Goal: Task Accomplishment & Management: Use online tool/utility

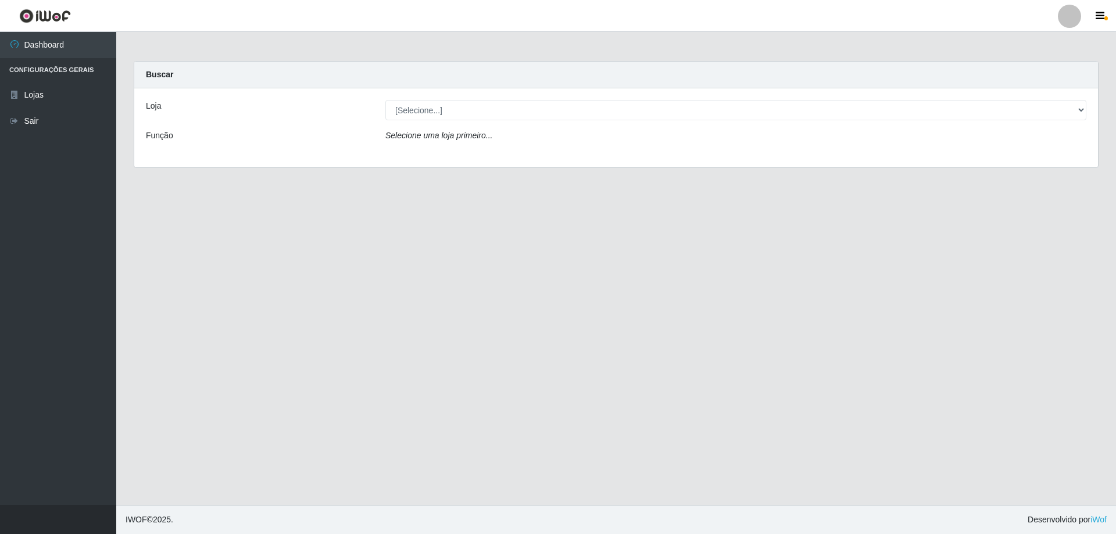
click at [1080, 110] on select "[Selecione...] SuperShow Bis - Avenida 6 SuperShow [GEOGRAPHIC_DATA]" at bounding box center [735, 110] width 701 height 20
select select "60"
click at [385, 100] on select "[Selecione...] SuperShow Bis - Avenida 6 SuperShow [GEOGRAPHIC_DATA]" at bounding box center [735, 110] width 701 height 20
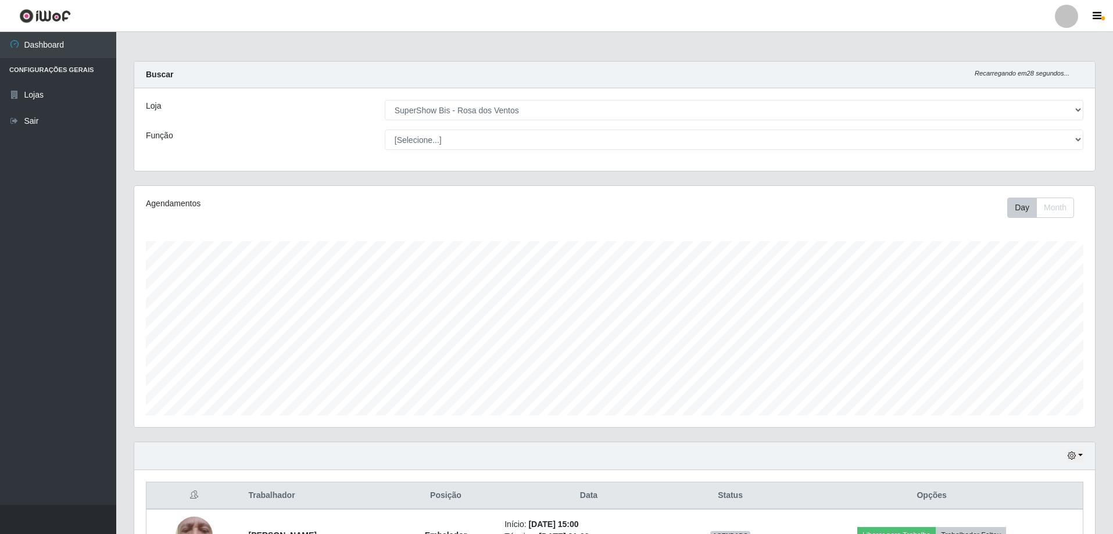
scroll to position [241, 961]
select select "1"
click at [385, 130] on select "[Selecione...] ASG ASG + ASG ++ Auxiliar de Cozinha Balconista de Açougue Balco…" at bounding box center [734, 140] width 699 height 20
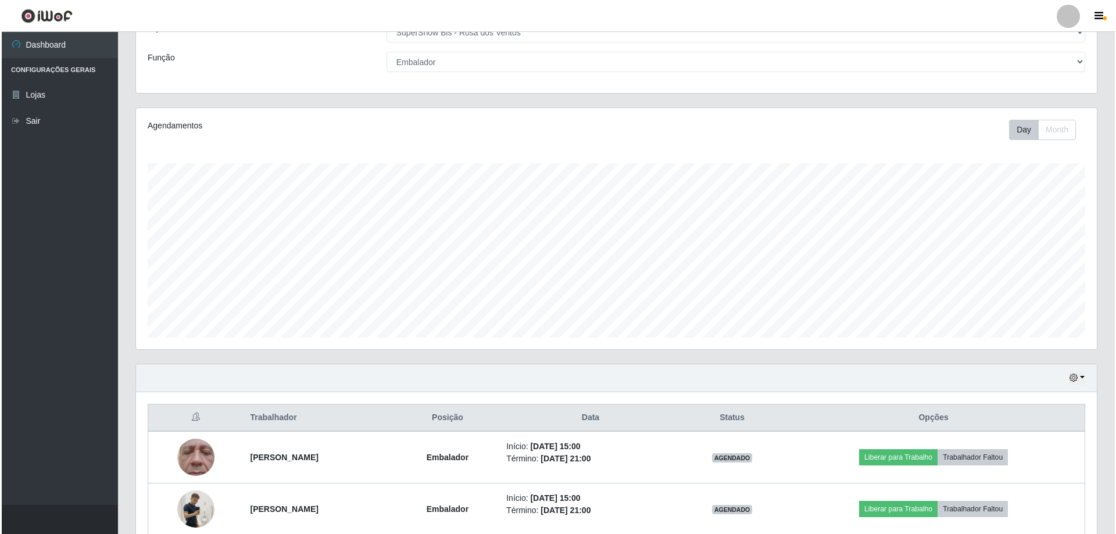
scroll to position [186, 0]
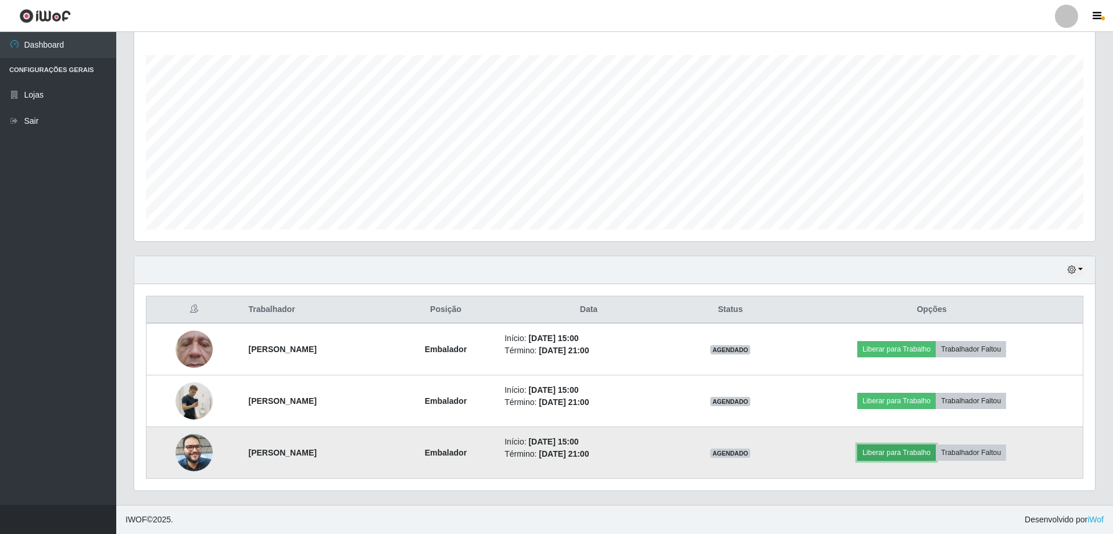
click at [926, 446] on button "Liberar para Trabalho" at bounding box center [896, 453] width 78 height 16
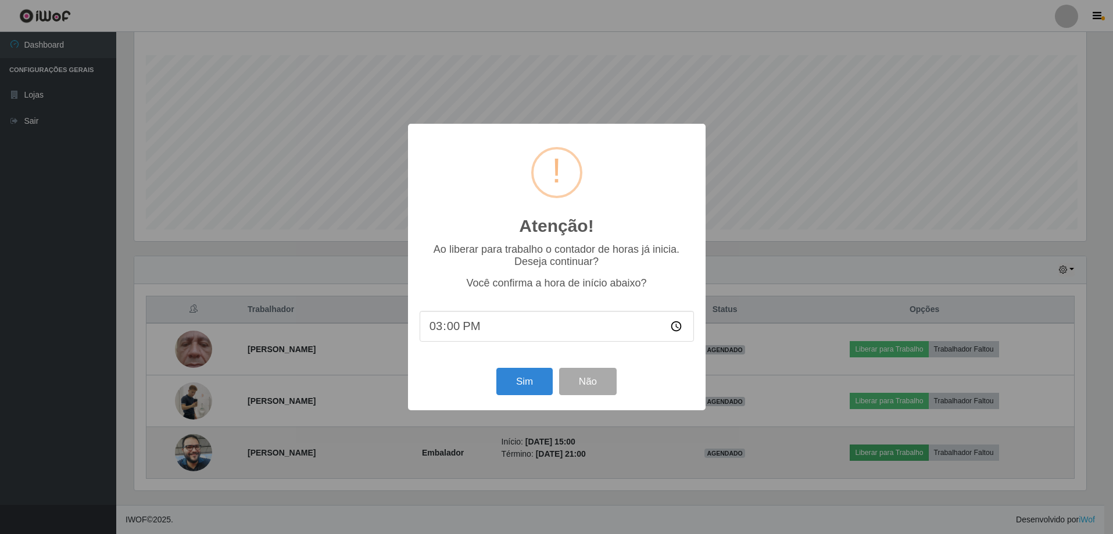
scroll to position [241, 955]
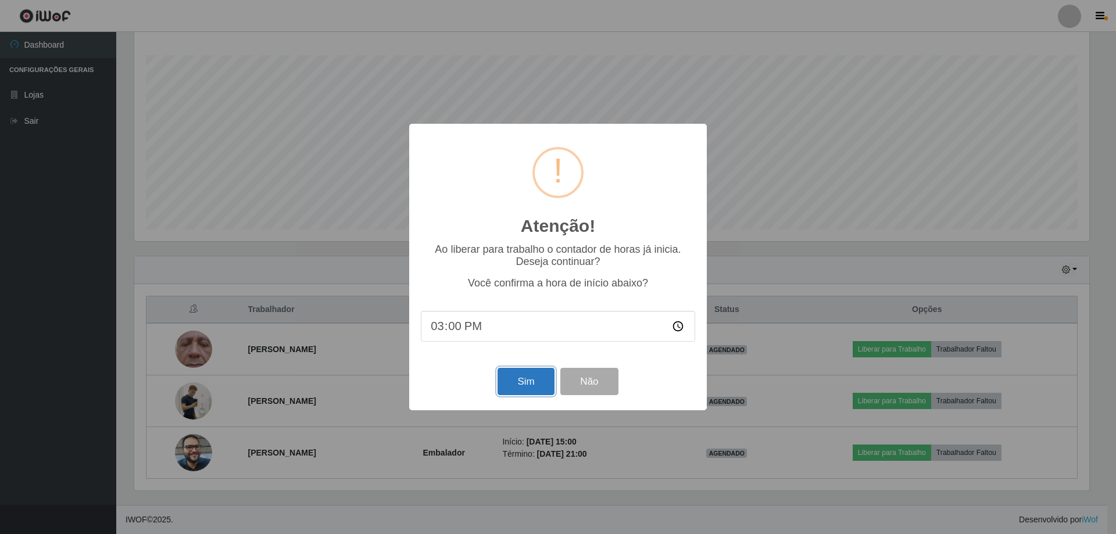
click at [525, 394] on button "Sim" at bounding box center [525, 381] width 56 height 27
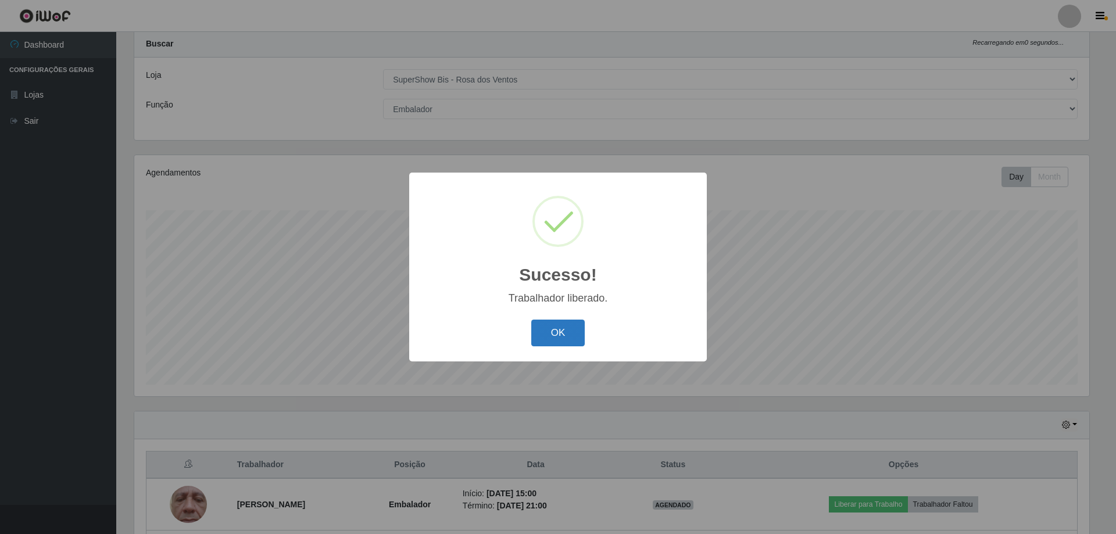
click at [558, 330] on button "OK" at bounding box center [558, 333] width 54 height 27
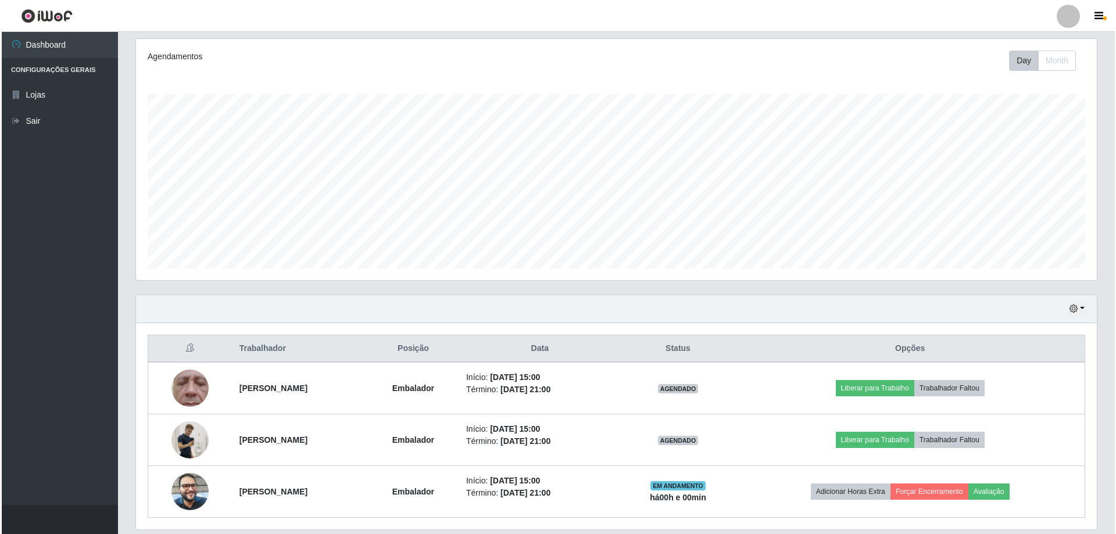
scroll to position [186, 0]
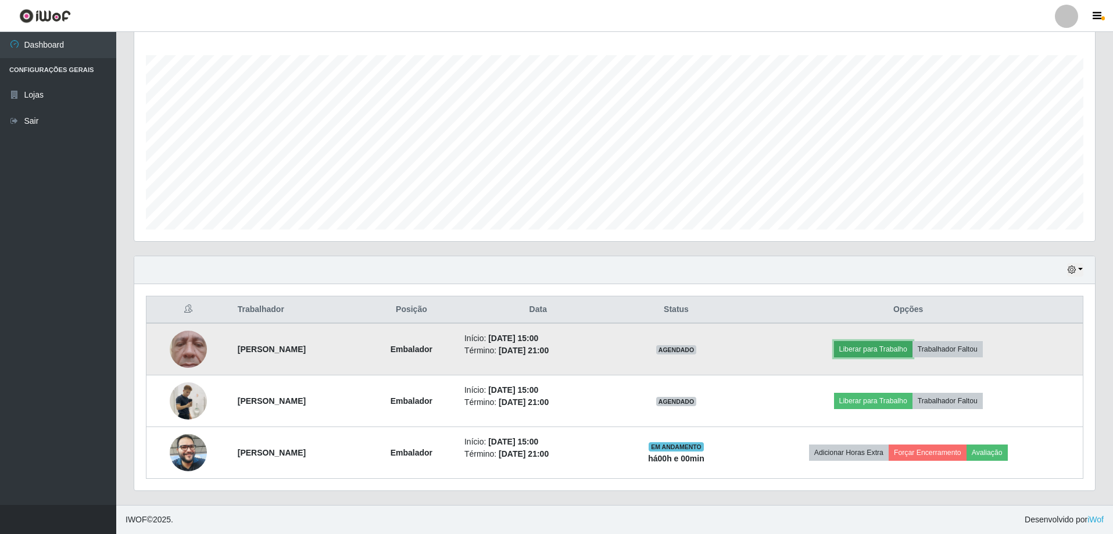
click at [891, 352] on button "Liberar para Trabalho" at bounding box center [873, 349] width 78 height 16
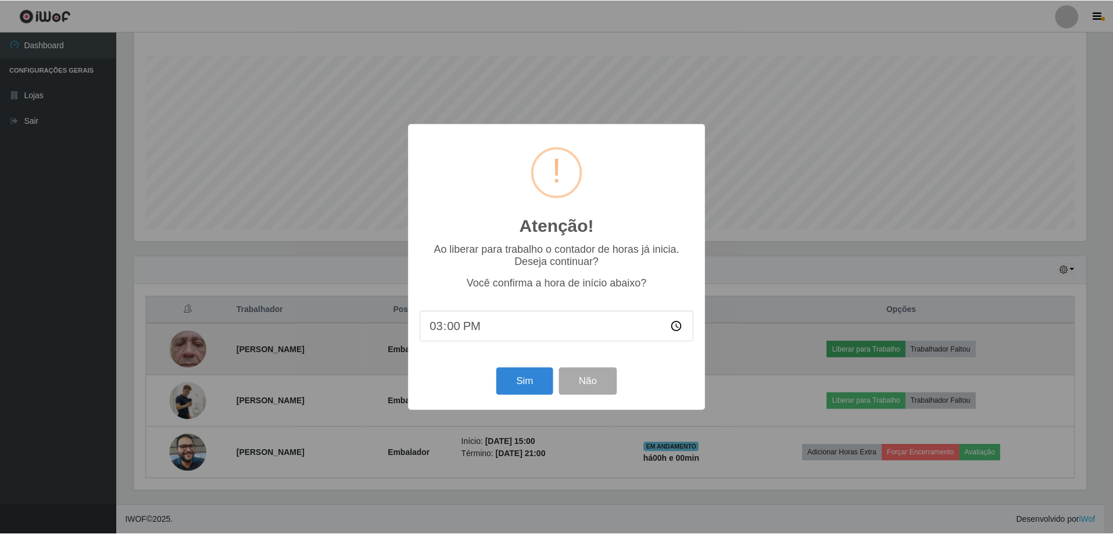
scroll to position [241, 955]
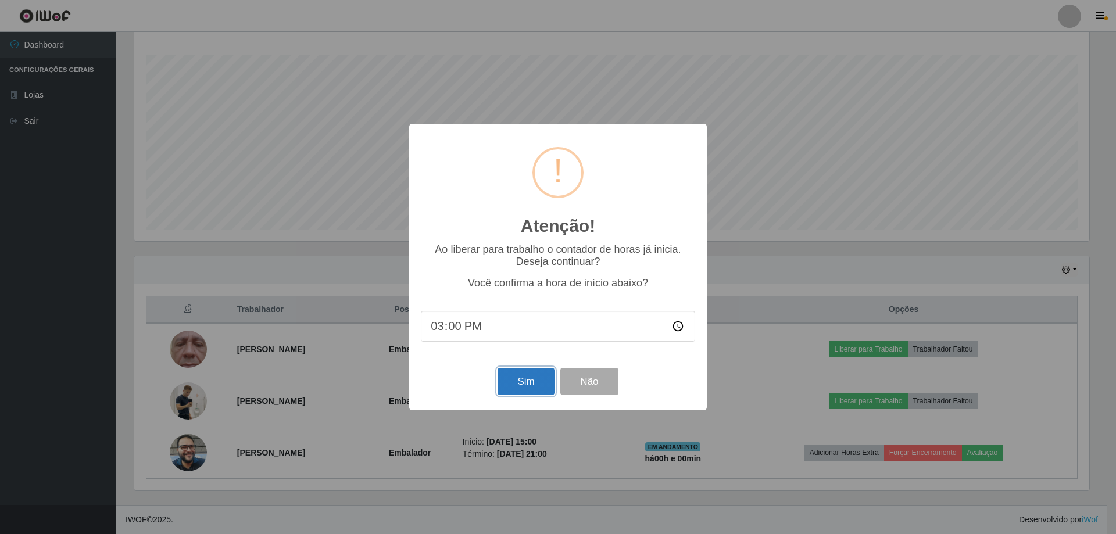
click at [532, 378] on button "Sim" at bounding box center [525, 381] width 56 height 27
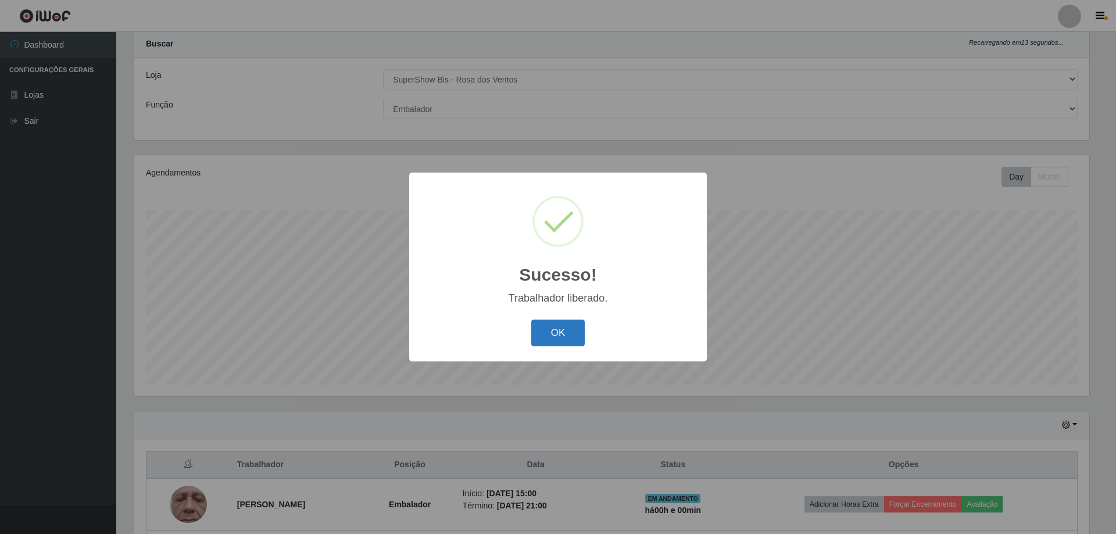
click at [554, 326] on button "OK" at bounding box center [558, 333] width 54 height 27
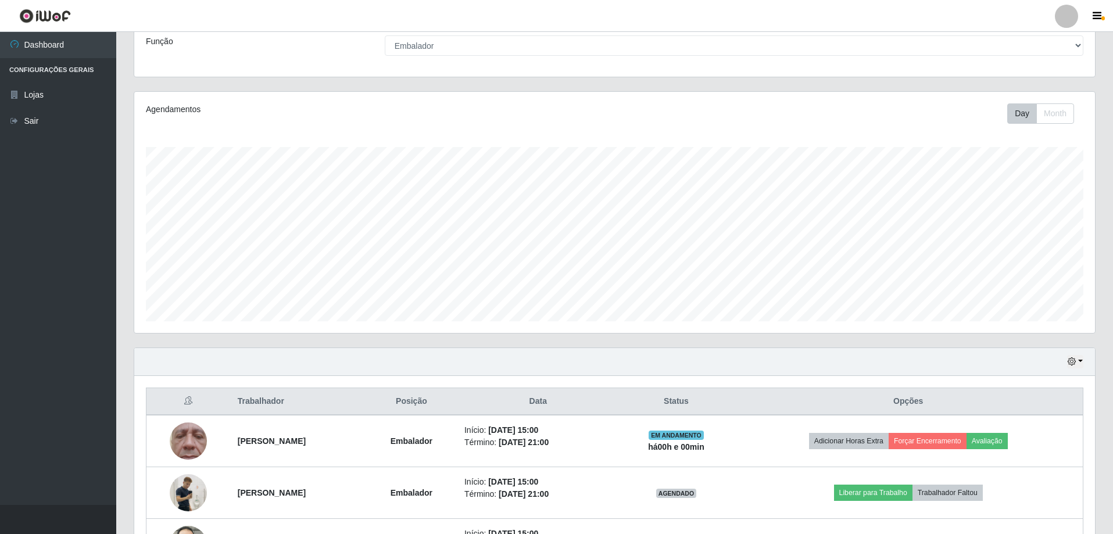
scroll to position [186, 0]
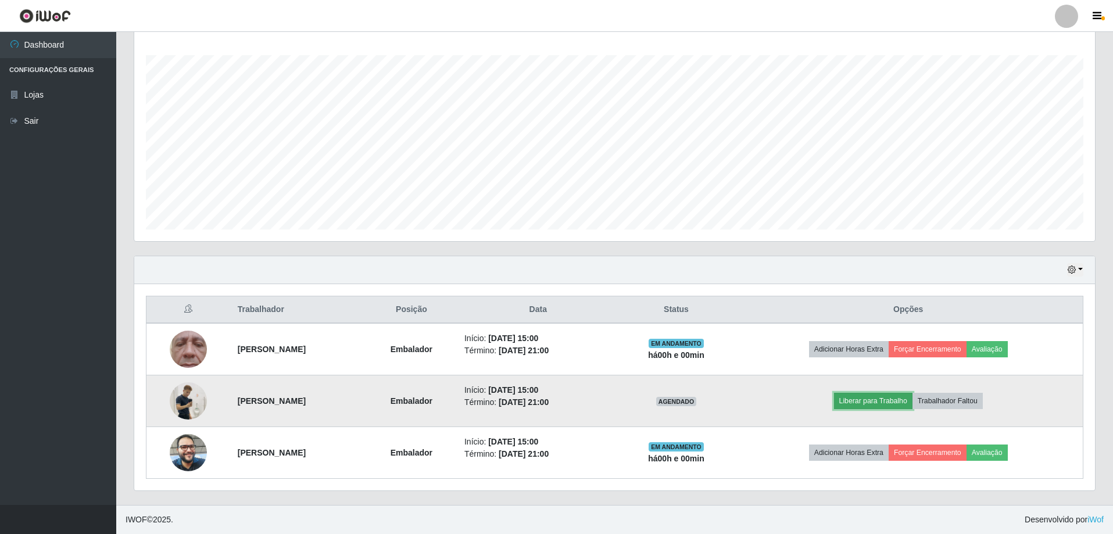
click at [906, 402] on button "Liberar para Trabalho" at bounding box center [873, 401] width 78 height 16
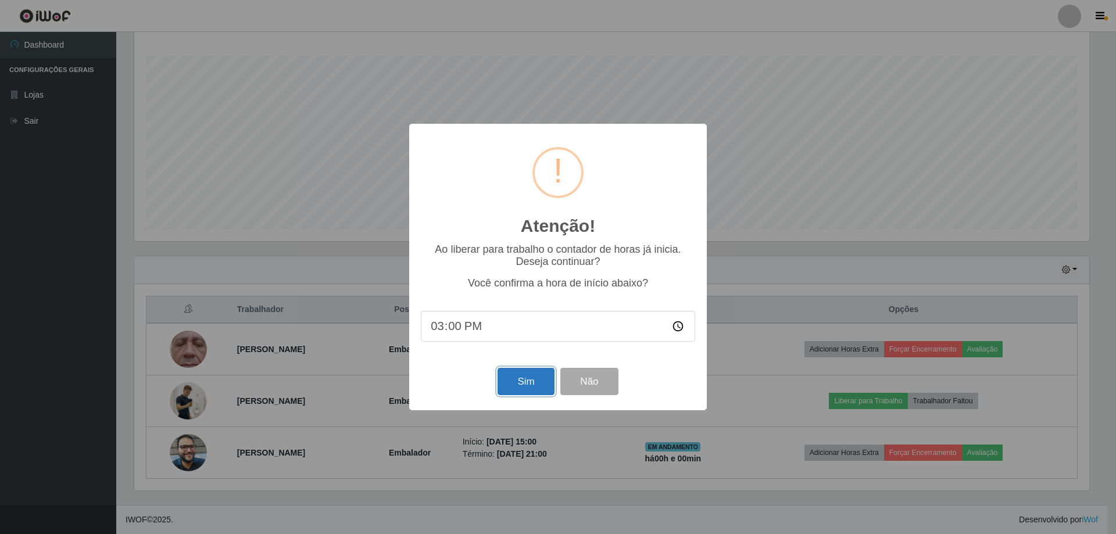
click at [510, 385] on button "Sim" at bounding box center [525, 381] width 56 height 27
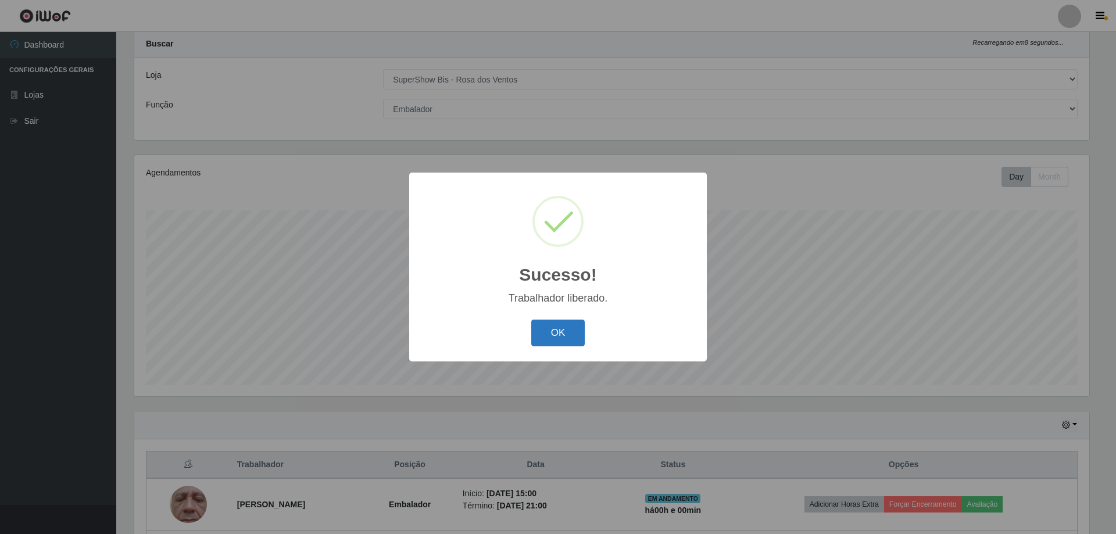
click at [550, 342] on button "OK" at bounding box center [558, 333] width 54 height 27
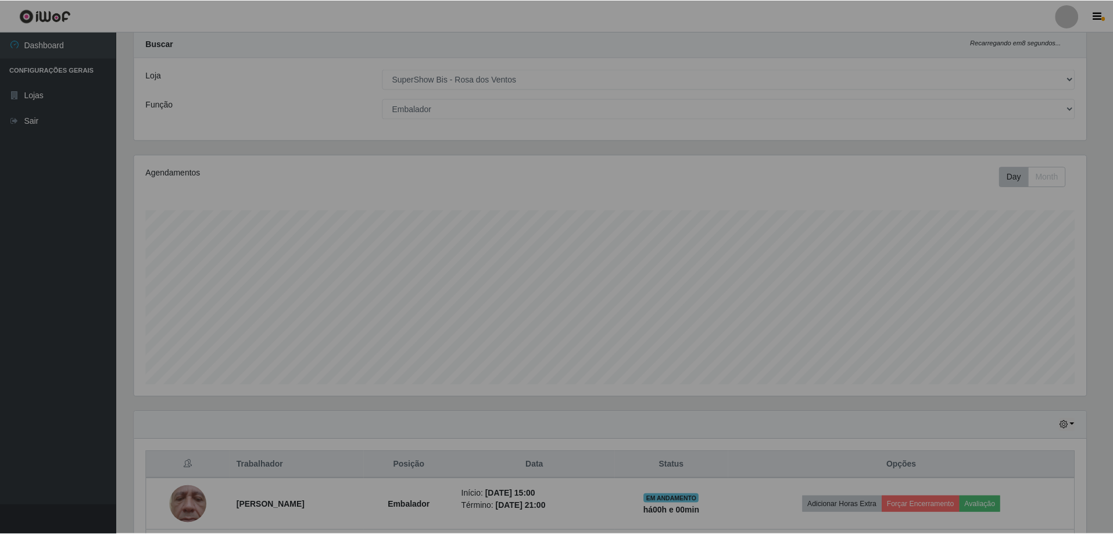
scroll to position [241, 961]
